Goal: Transaction & Acquisition: Purchase product/service

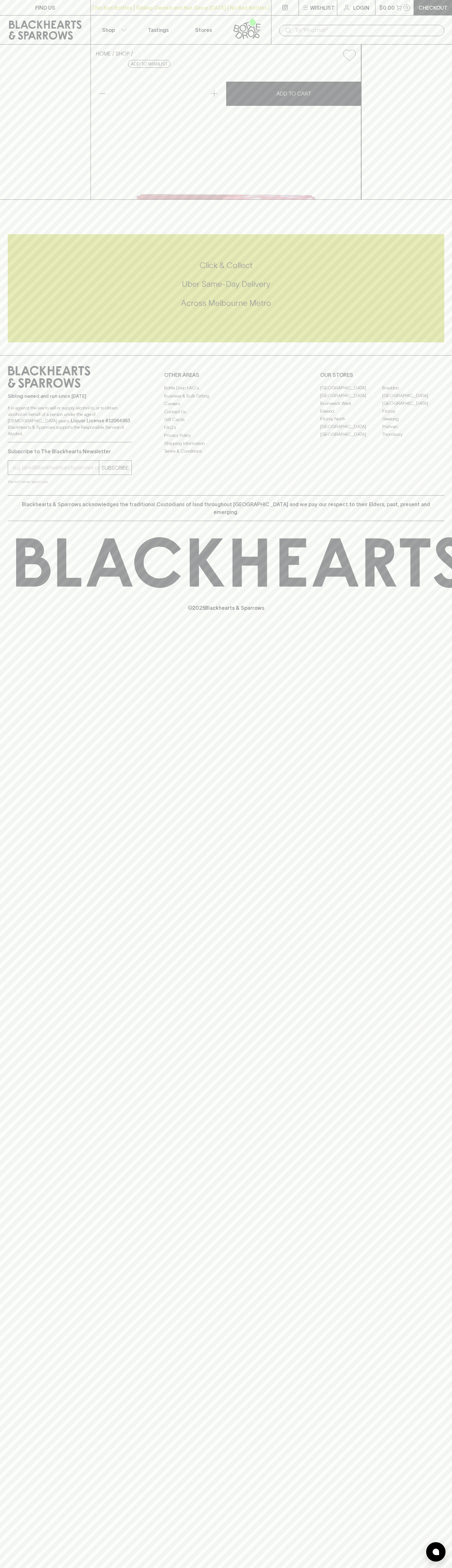
click at [266, 19] on link at bounding box center [249, 29] width 45 height 29
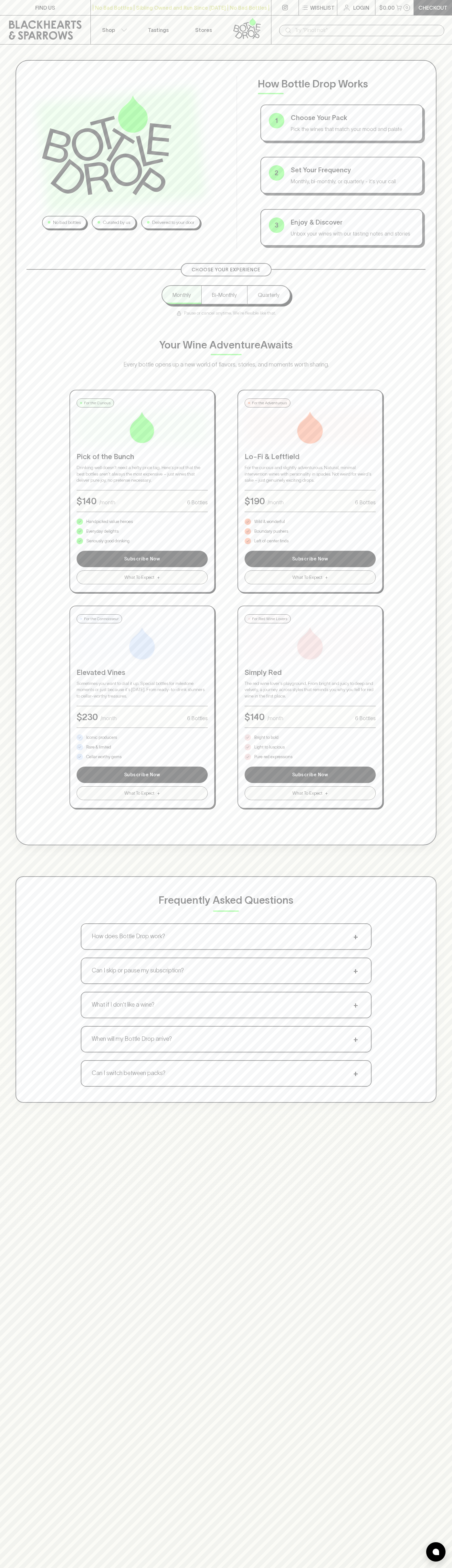
click at [438, 1339] on div "No bad bottles Curated by us Delivered to your door How Bottle Drop Works 1 Cho…" at bounding box center [226, 828] width 452 height 1568
click at [278, 1567] on html "FIND US | No Bad Bottles | Sibling Owned and Run Since 2006 | No Bad Bottles | …" at bounding box center [226, 1013] width 452 height 2027
click at [21, 212] on div "No bad bottles Curated by us Delivered to your door How Bottle Drop Works 1 Cho…" at bounding box center [225, 453] width 421 height 785
